Goal: Task Accomplishment & Management: Use online tool/utility

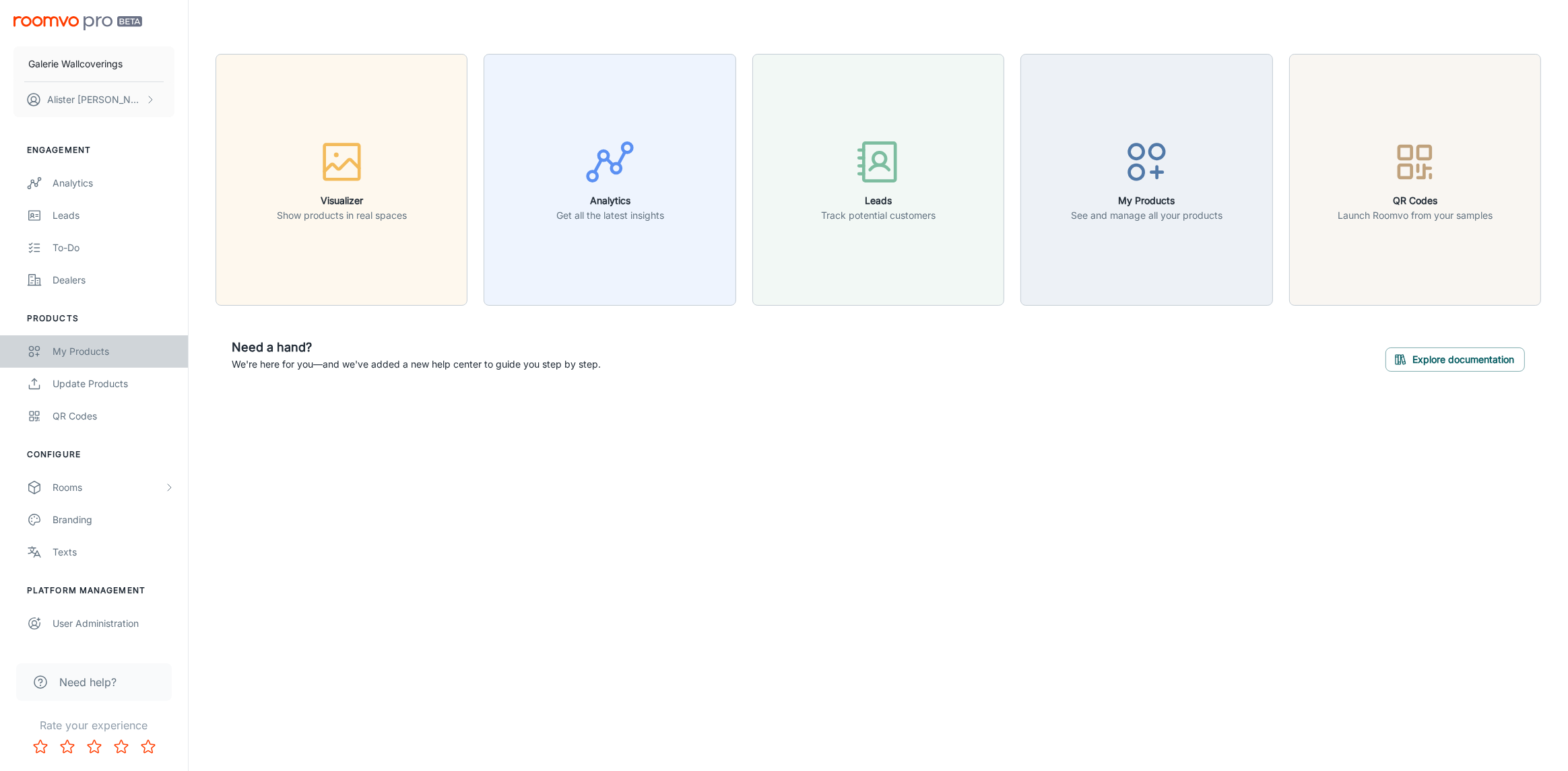
click at [69, 344] on div "My Products" at bounding box center [113, 351] width 122 height 15
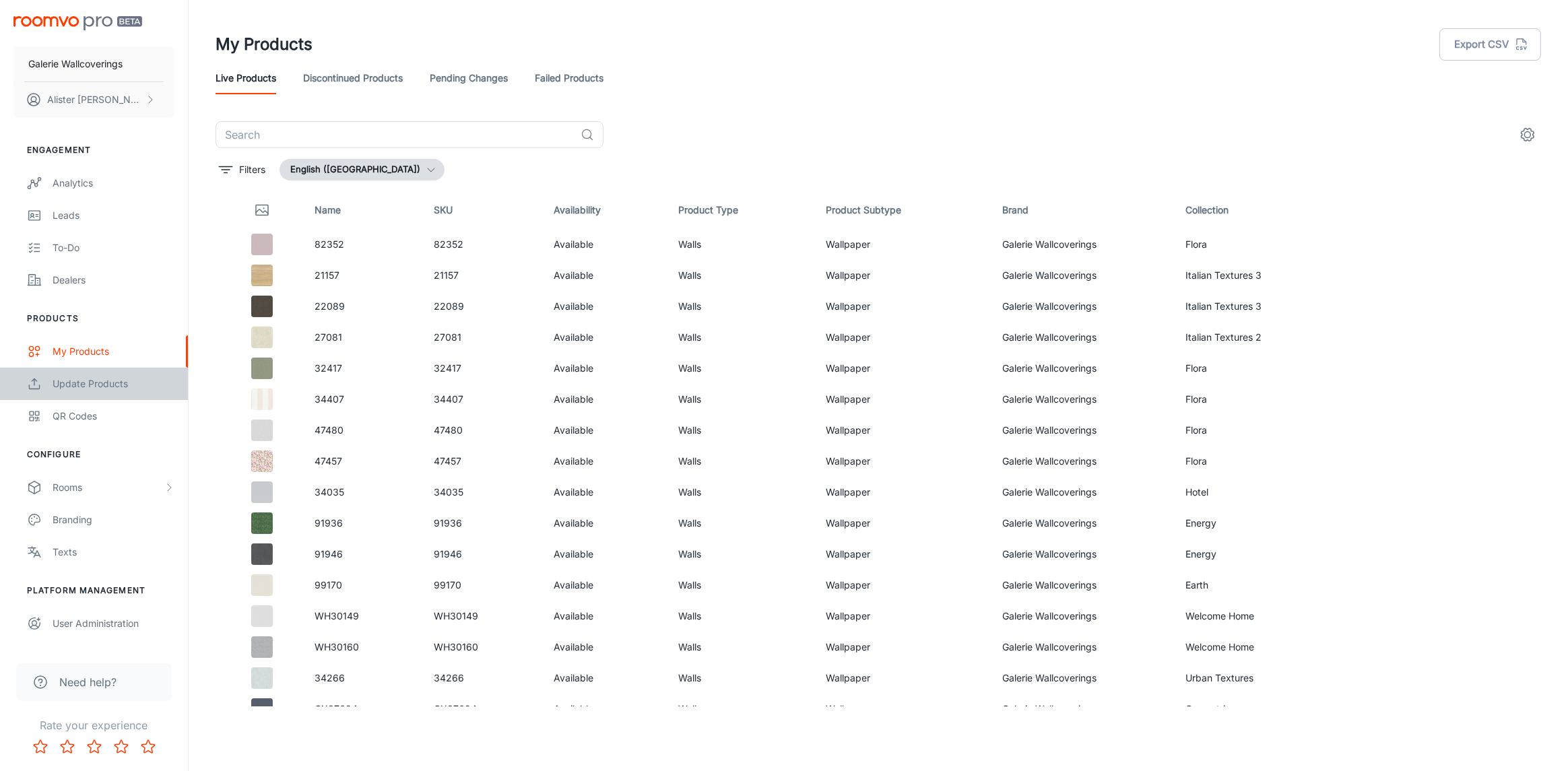
click at [91, 381] on div "Update Products" at bounding box center [113, 383] width 122 height 15
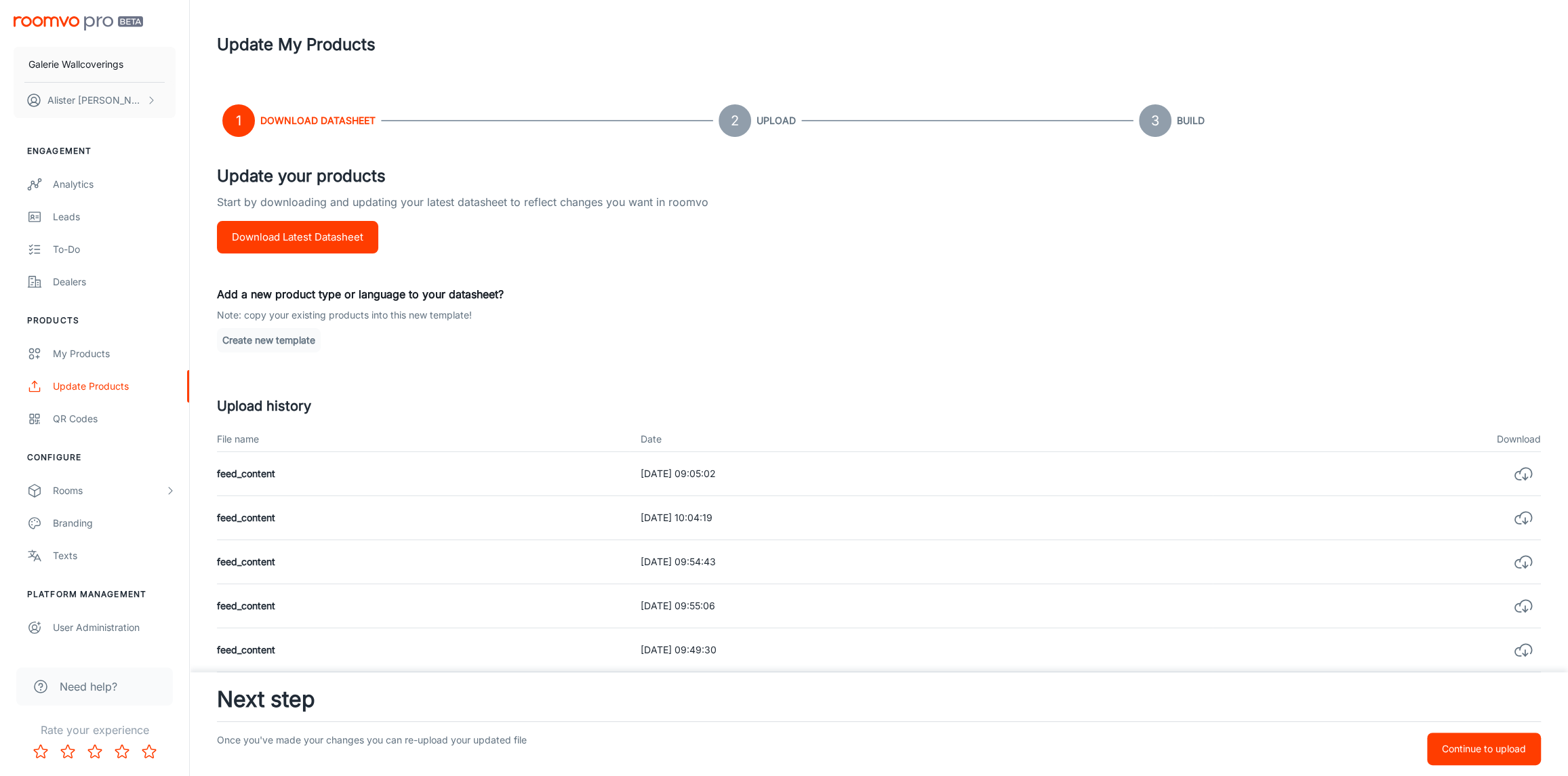
click at [287, 242] on button "Download Latest Datasheet" at bounding box center [298, 237] width 162 height 32
click at [297, 341] on button "Create new template" at bounding box center [269, 341] width 104 height 25
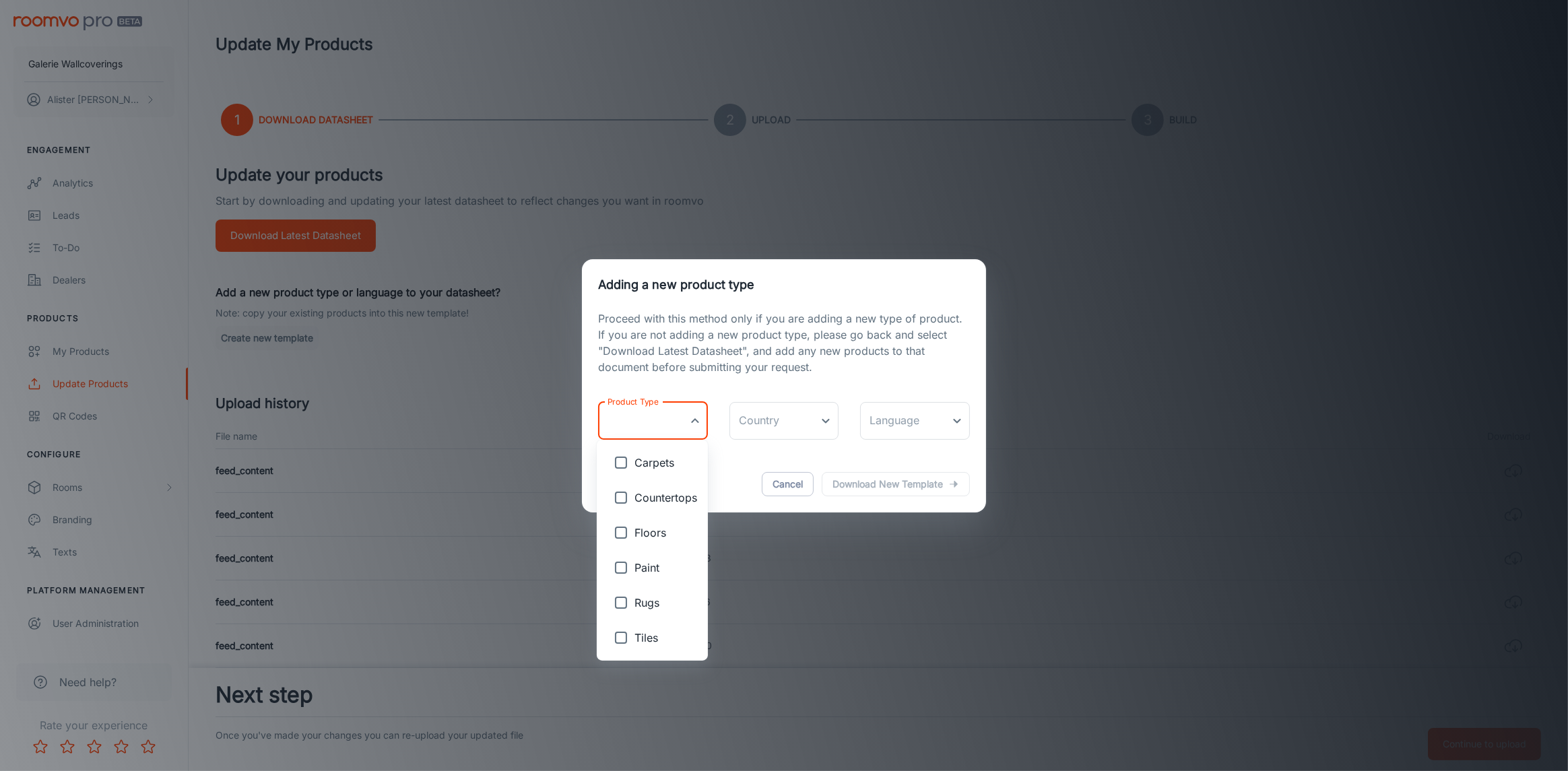
click at [651, 419] on body "Galerie Wallcoverings [PERSON_NAME] Engagement Analytics Leads To-do Dealers Pr…" at bounding box center [784, 385] width 1568 height 771
click at [712, 370] on div at bounding box center [784, 385] width 1568 height 771
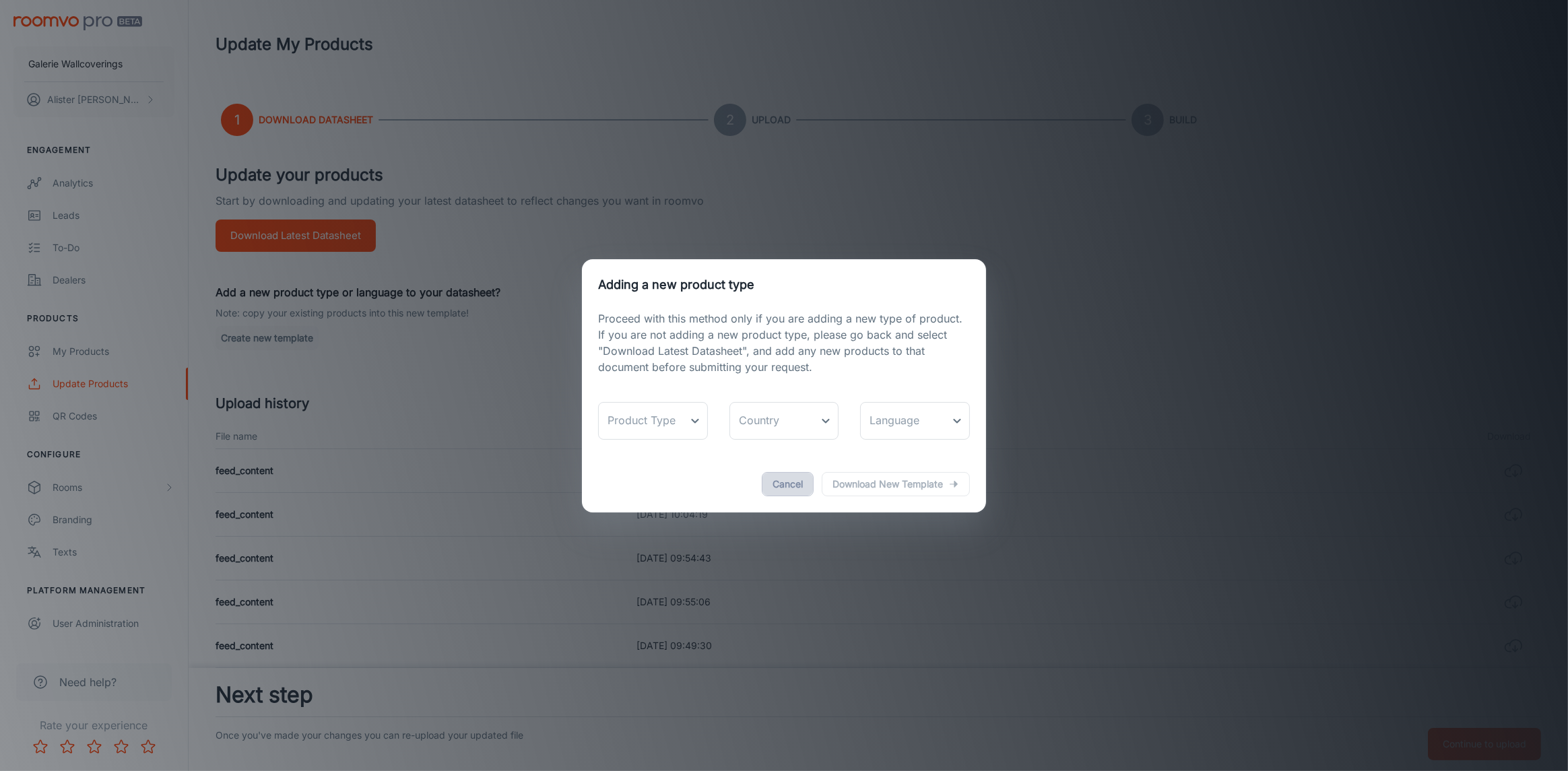
drag, startPoint x: 784, startPoint y: 484, endPoint x: 751, endPoint y: 455, distance: 43.9
click at [784, 483] on button "Cancel" at bounding box center [788, 484] width 52 height 25
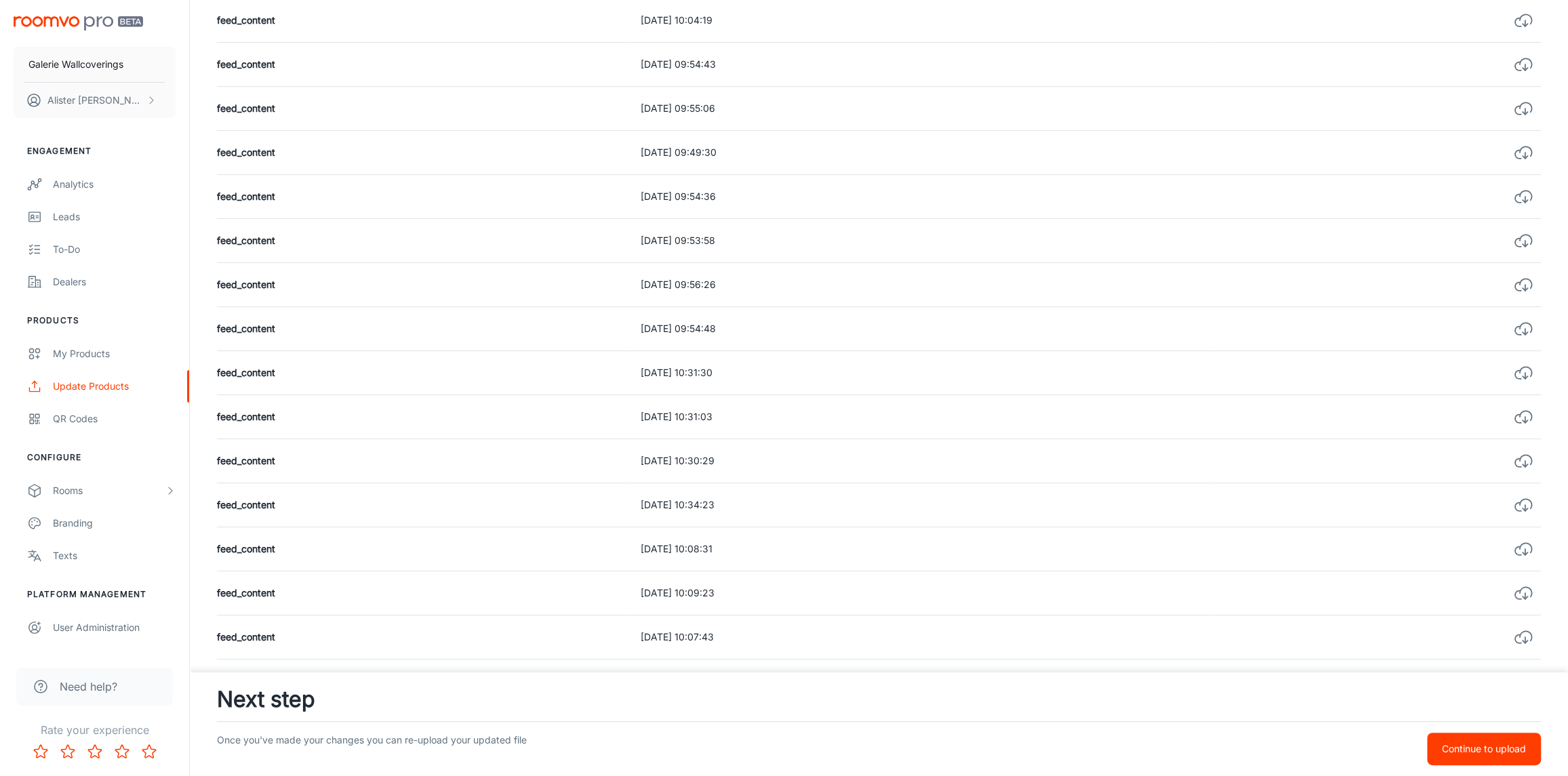
scroll to position [326, 0]
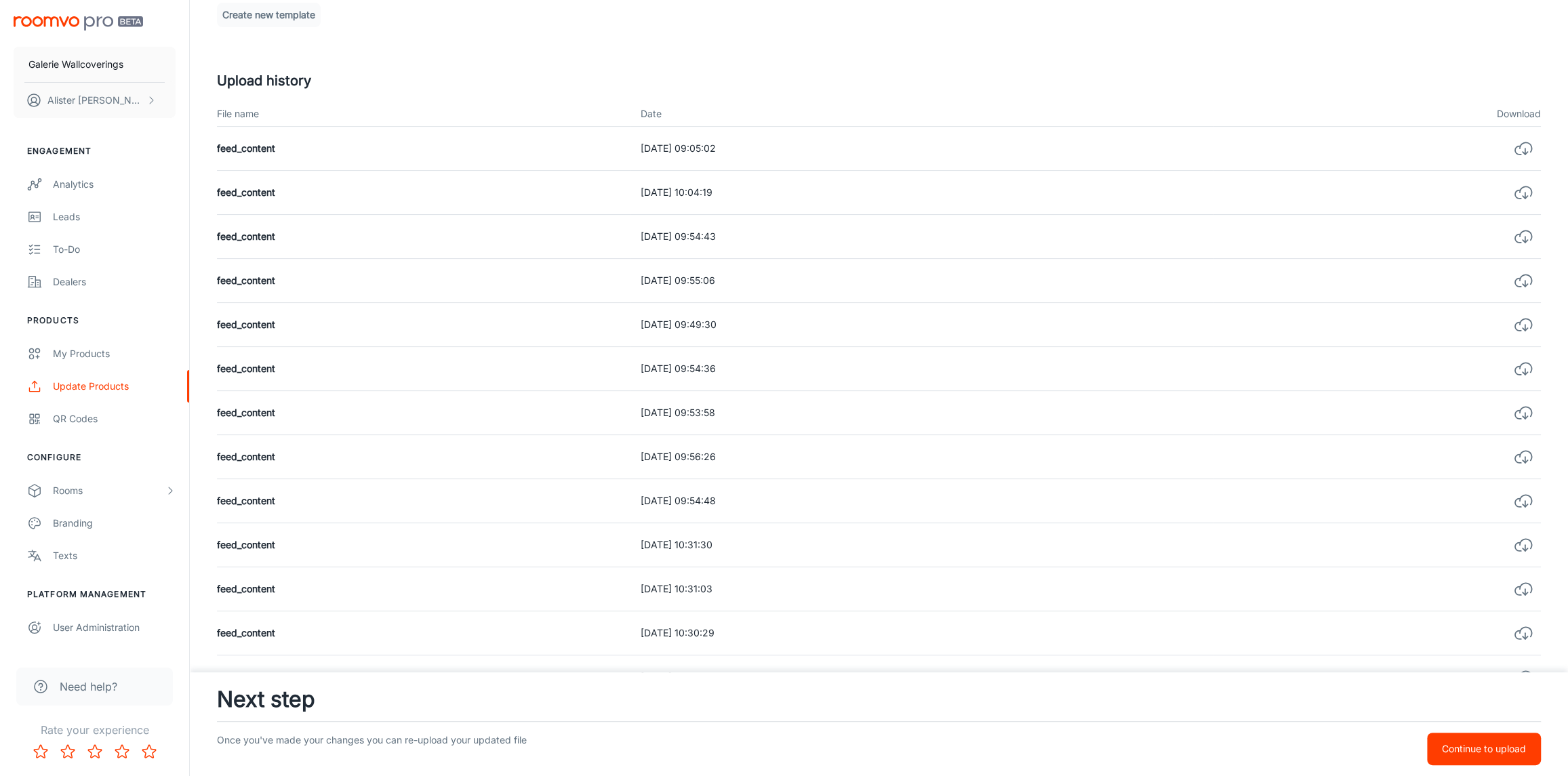
click at [1522, 147] on icon "button" at bounding box center [1523, 148] width 19 height 19
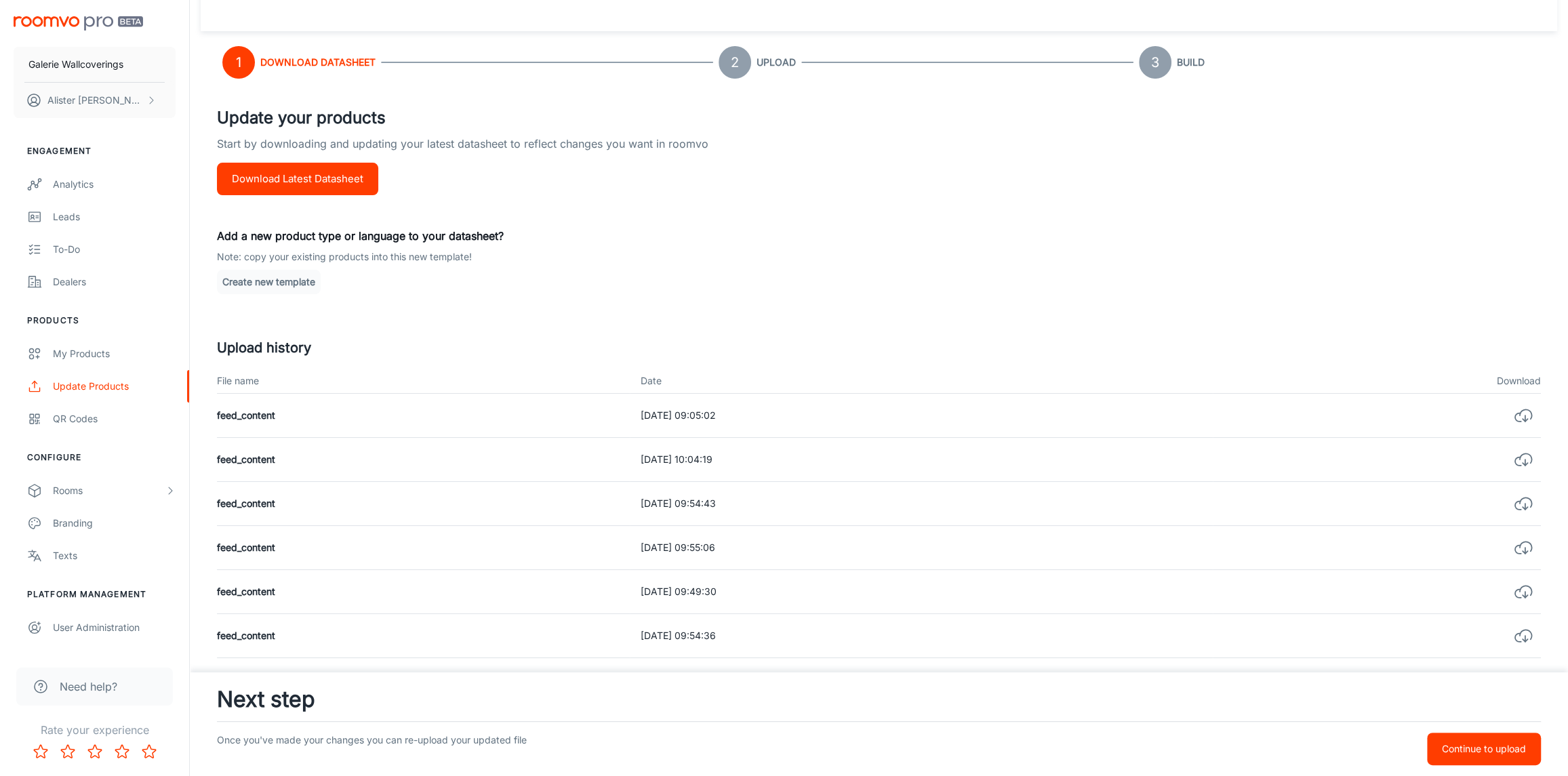
scroll to position [0, 0]
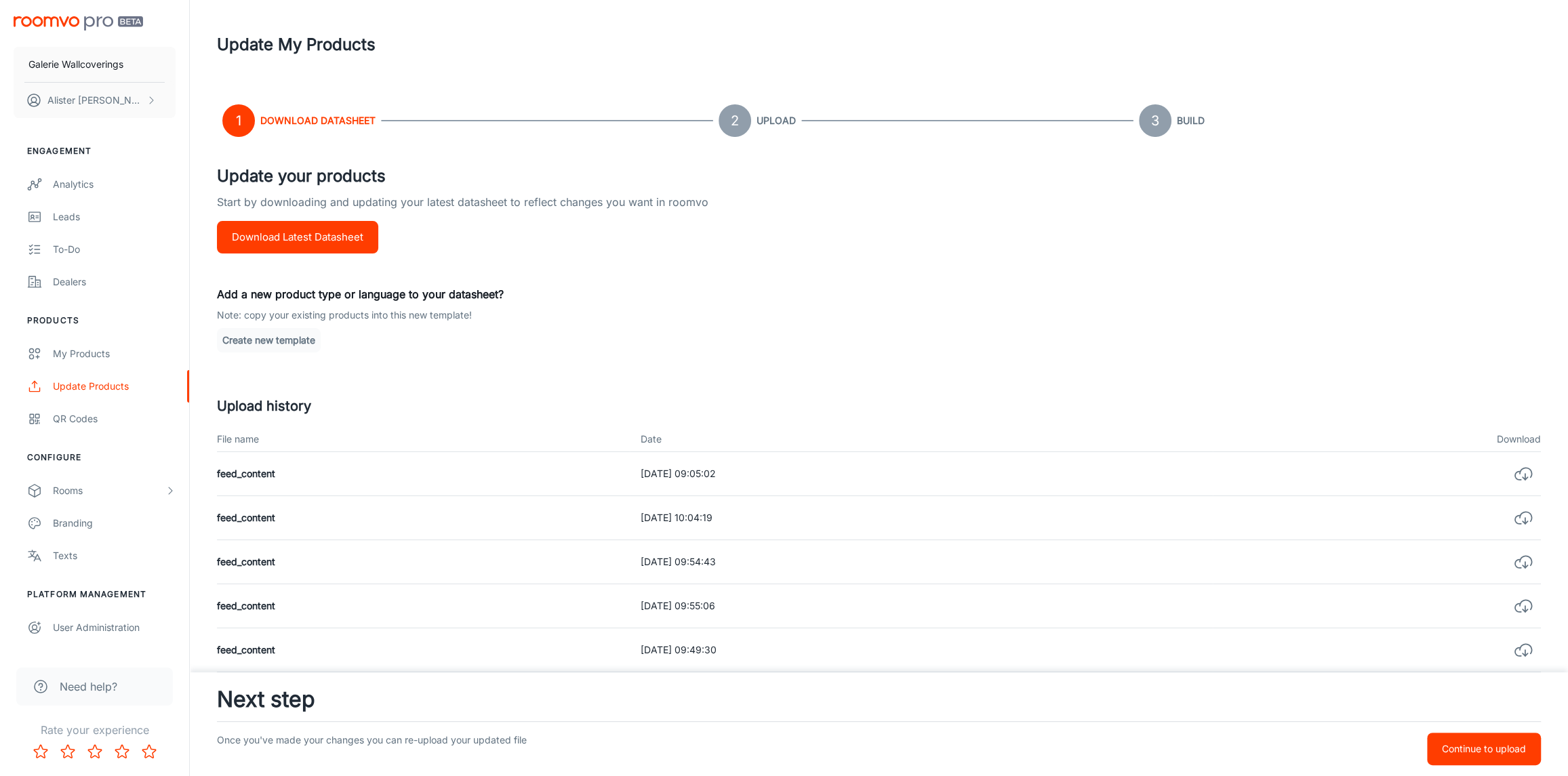
click at [1032, 204] on p "Start by downloading and updating your latest datasheet to reflect changes you …" at bounding box center [878, 207] width 1324 height 27
click at [286, 240] on button "Download Latest Datasheet" at bounding box center [298, 237] width 162 height 32
